Goal: Information Seeking & Learning: Check status

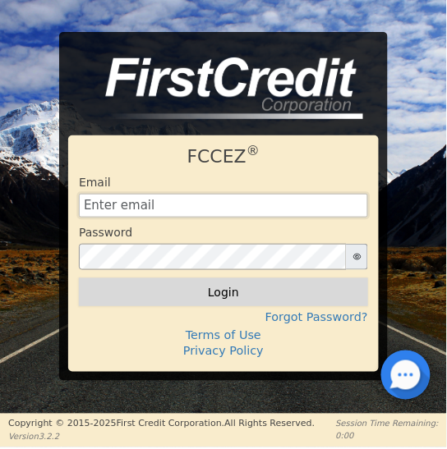
type input "[EMAIL_ADDRESS][DOMAIN_NAME]"
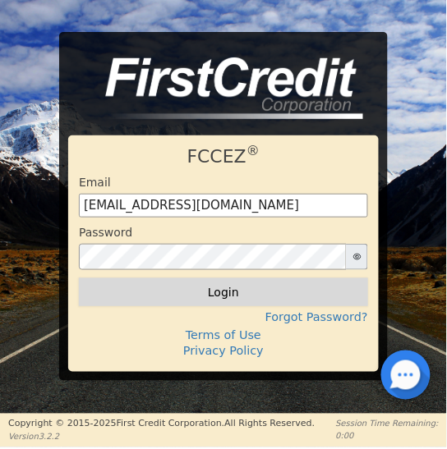
click at [223, 294] on button "Login" at bounding box center [223, 292] width 289 height 28
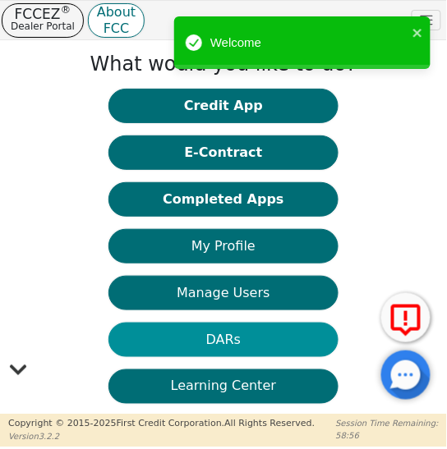
click at [226, 340] on button "DARs" at bounding box center [223, 340] width 230 height 34
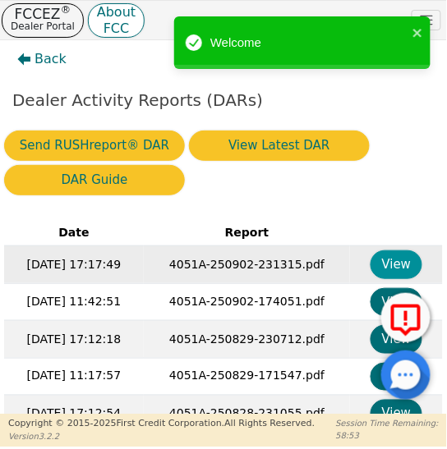
click at [386, 268] on button "View" at bounding box center [396, 265] width 52 height 29
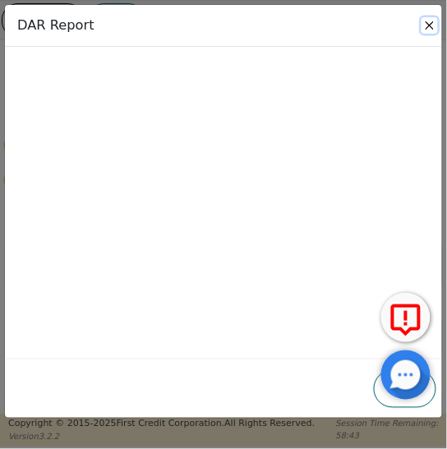
click at [430, 26] on button "Close" at bounding box center [429, 25] width 16 height 16
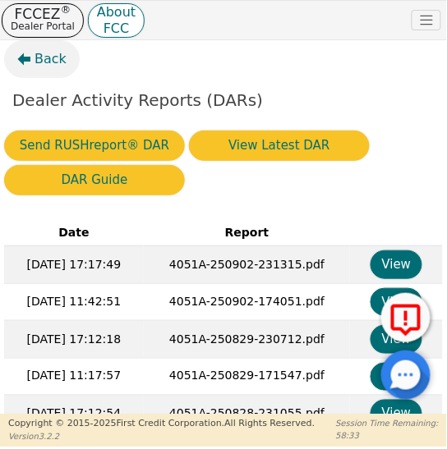
click at [41, 59] on span "Back" at bounding box center [50, 59] width 32 height 20
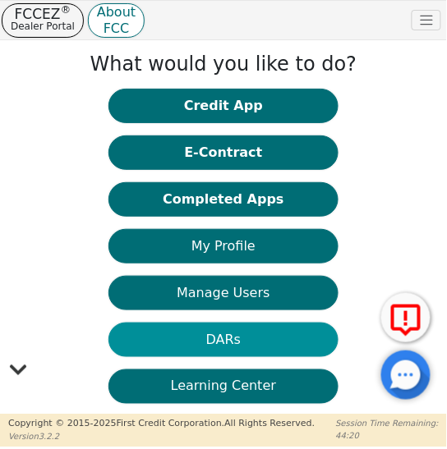
click at [221, 338] on button "DARs" at bounding box center [223, 340] width 230 height 34
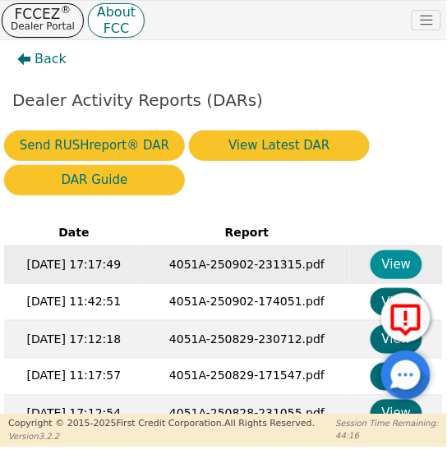
click at [383, 261] on button "View" at bounding box center [396, 265] width 52 height 29
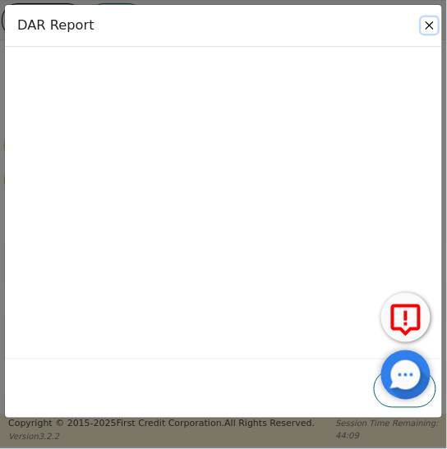
click at [430, 27] on button "Close" at bounding box center [429, 25] width 16 height 16
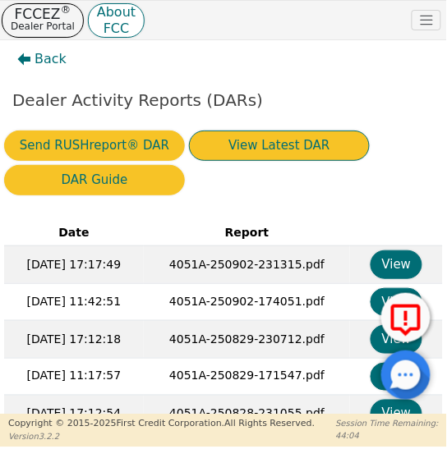
click at [265, 145] on button "View Latest DAR" at bounding box center [279, 146] width 181 height 30
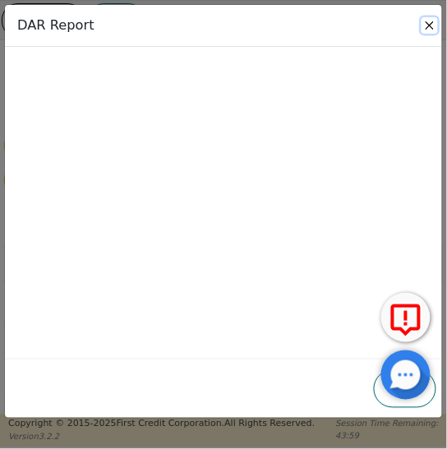
click at [430, 25] on button "Close" at bounding box center [429, 25] width 16 height 16
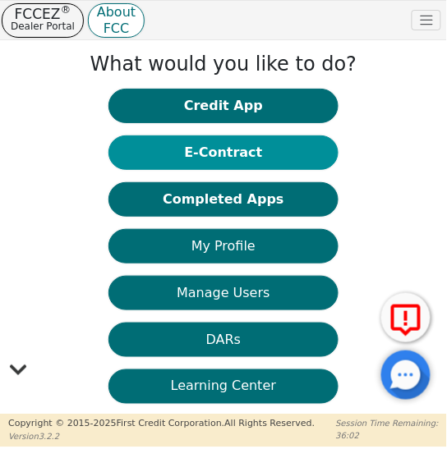
click at [223, 149] on button "E-Contract" at bounding box center [223, 153] width 230 height 34
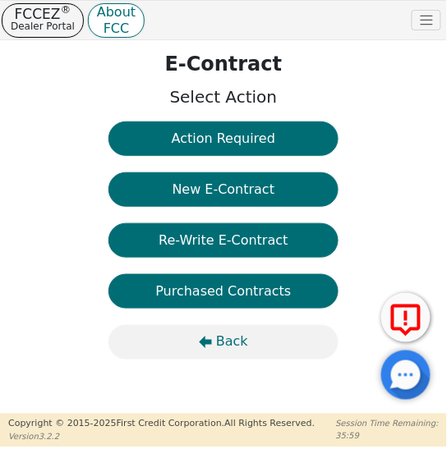
click at [230, 342] on span "Back" at bounding box center [232, 343] width 32 height 20
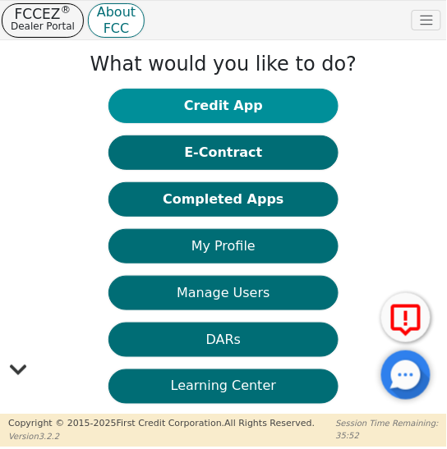
click at [221, 110] on button "Credit App" at bounding box center [223, 106] width 230 height 34
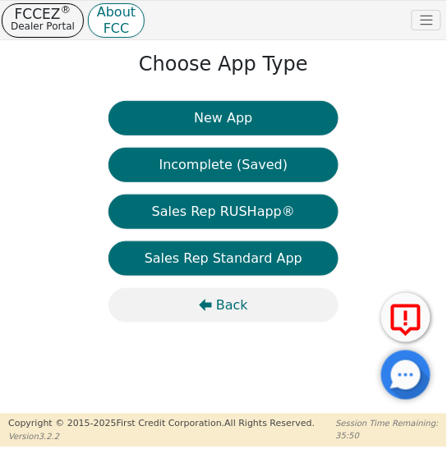
click at [223, 310] on span "Back" at bounding box center [232, 306] width 32 height 20
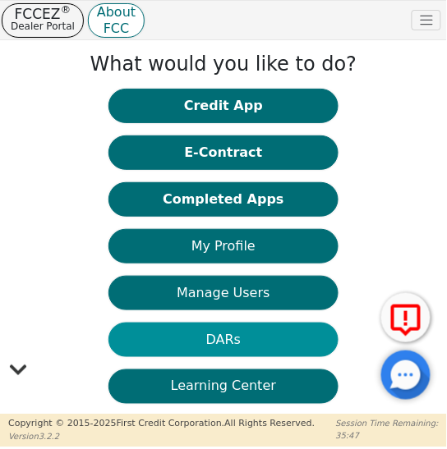
click at [223, 340] on button "DARs" at bounding box center [223, 340] width 230 height 34
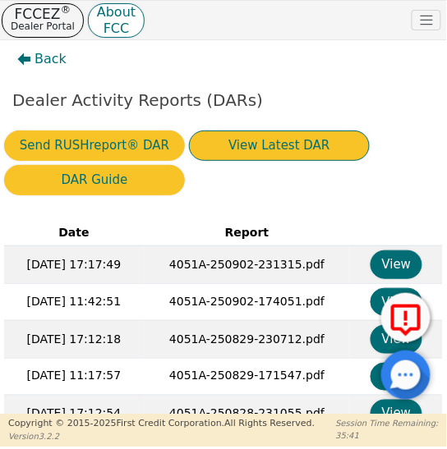
click at [260, 145] on button "View Latest DAR" at bounding box center [279, 146] width 181 height 30
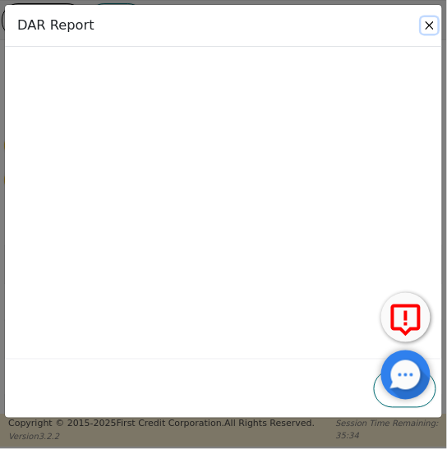
click at [430, 25] on button "Close" at bounding box center [429, 25] width 16 height 16
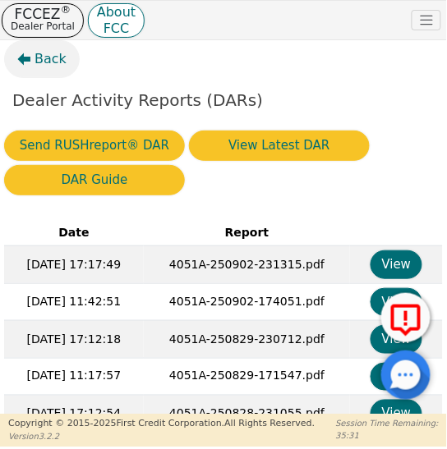
click at [49, 60] on span "Back" at bounding box center [50, 59] width 32 height 20
